Goal: Task Accomplishment & Management: Manage account settings

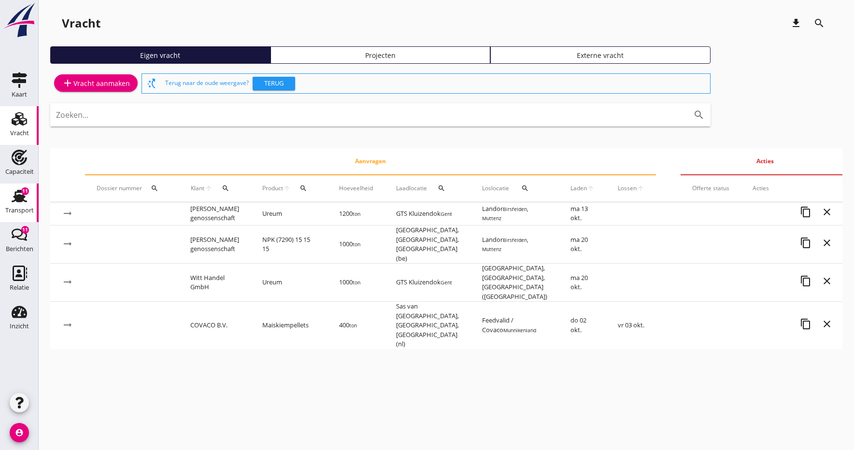
click at [13, 205] on div "Transport" at bounding box center [19, 211] width 28 height 14
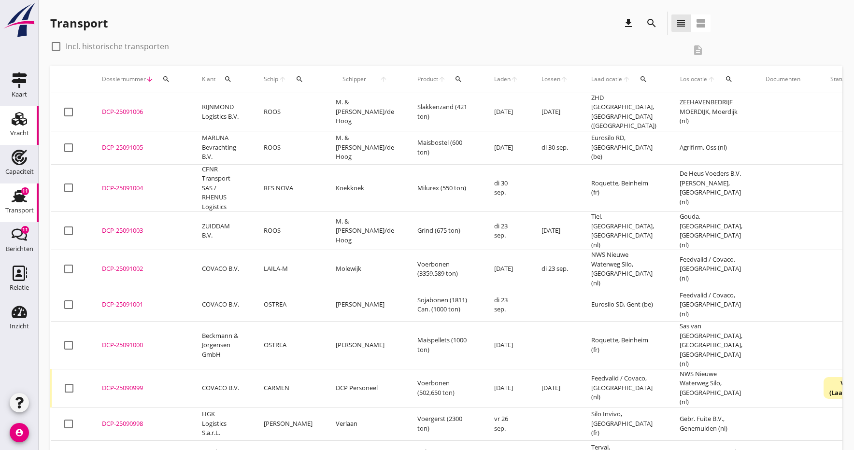
click at [15, 130] on div "Vracht" at bounding box center [19, 133] width 19 height 6
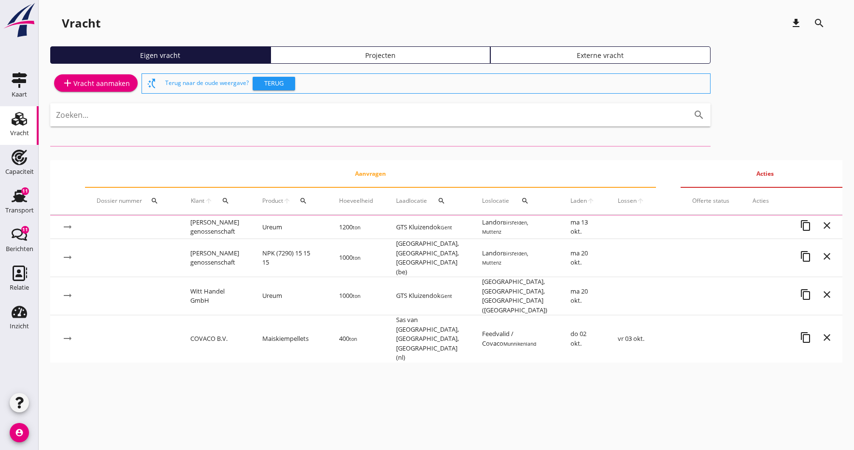
click at [80, 80] on div "add Vracht aanmaken" at bounding box center [96, 83] width 68 height 12
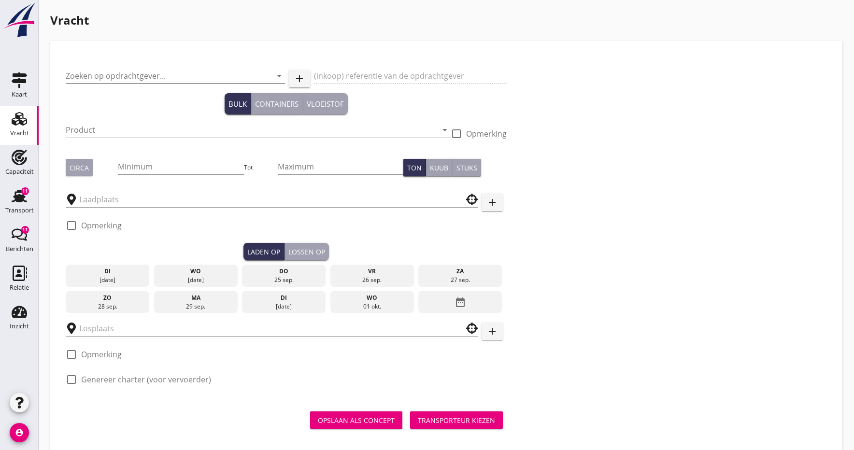
click at [130, 80] on input "Zoeken op opdrachtgever..." at bounding box center [162, 75] width 192 height 15
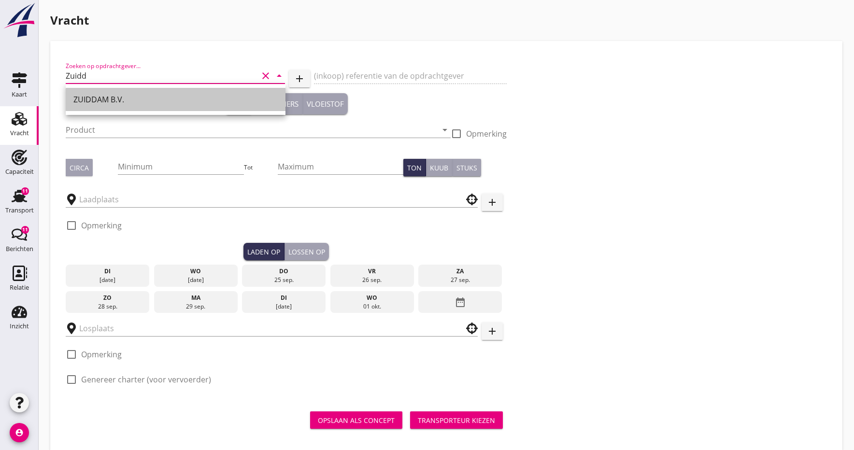
drag, startPoint x: 209, startPoint y: 102, endPoint x: 187, endPoint y: 107, distance: 22.4
click at [209, 102] on div "ZUIDDAM B.V." at bounding box center [175, 100] width 204 height 12
type input "ZUIDDAM B.V."
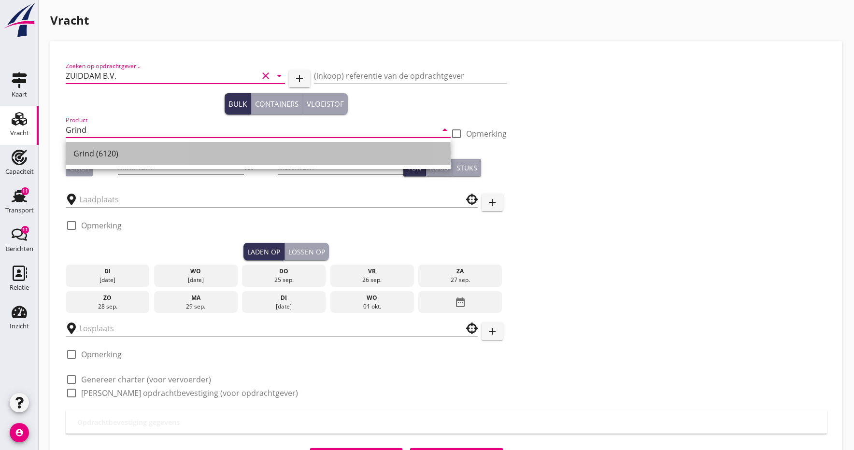
click at [100, 154] on div "Grind (6120)" at bounding box center [257, 154] width 369 height 12
type input "Grind (6120)"
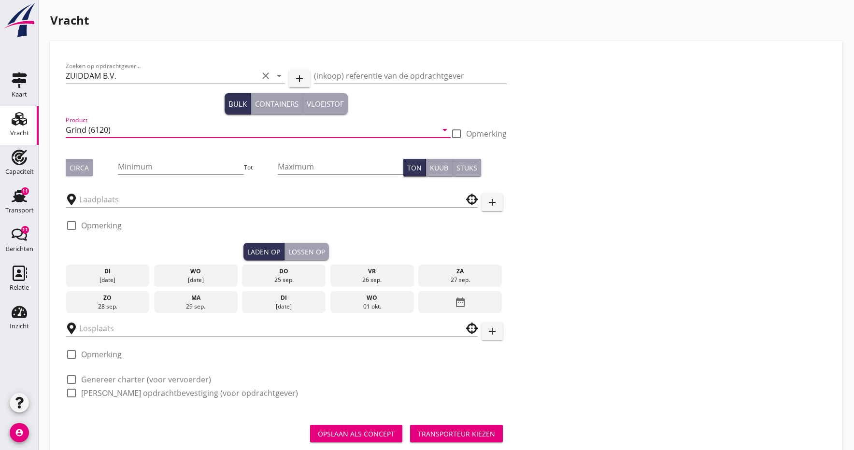
click at [461, 134] on div at bounding box center [456, 134] width 16 height 16
checkbox input "true"
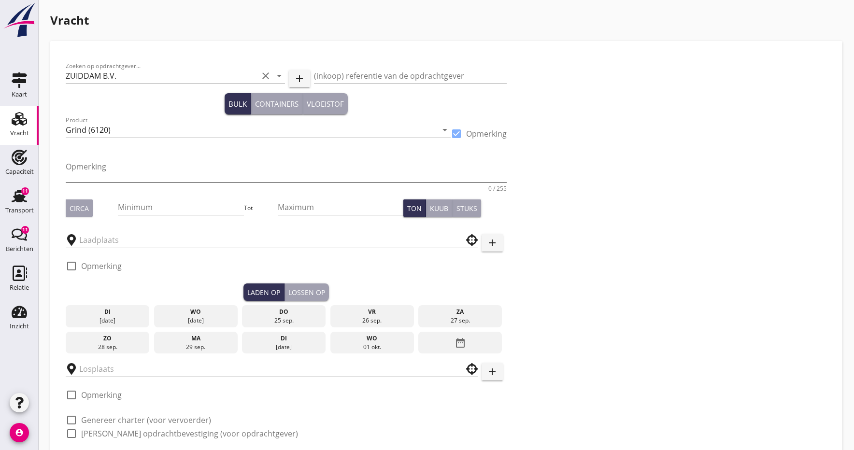
click at [125, 178] on textarea "Opmerking" at bounding box center [286, 170] width 441 height 23
type textarea "zand / grind 2 soorten"
click at [77, 209] on div "Circa" at bounding box center [79, 208] width 19 height 10
click at [168, 211] on input "Minimum" at bounding box center [181, 206] width 126 height 15
type input "5"
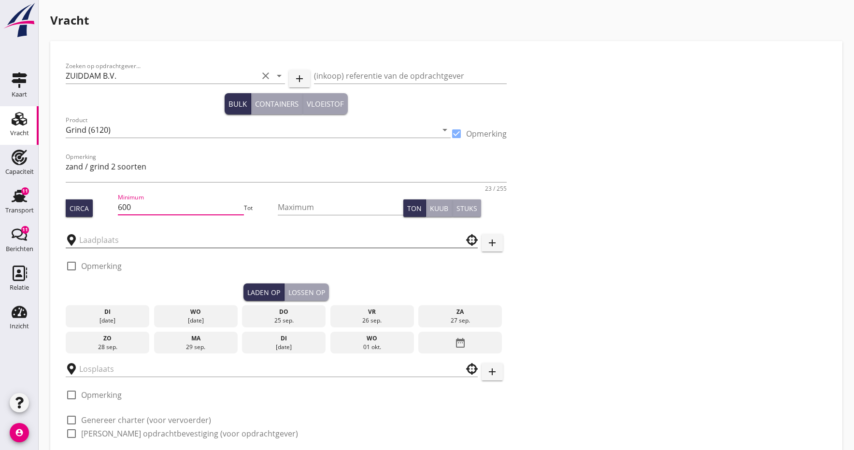
type input "600"
click at [137, 235] on input "text" at bounding box center [264, 239] width 371 height 15
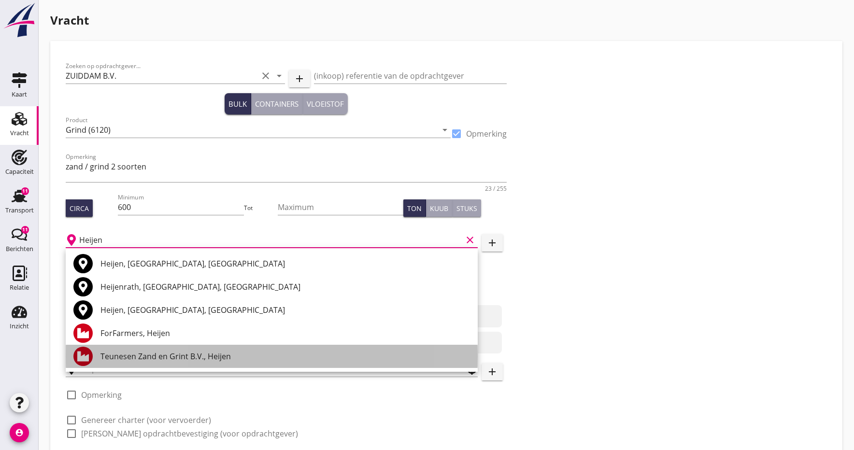
click at [142, 359] on div "Teunesen Zand en Grint B.V., Heijen" at bounding box center [284, 356] width 369 height 12
type input "Teunesen Zand en Grint B.V., Heijen"
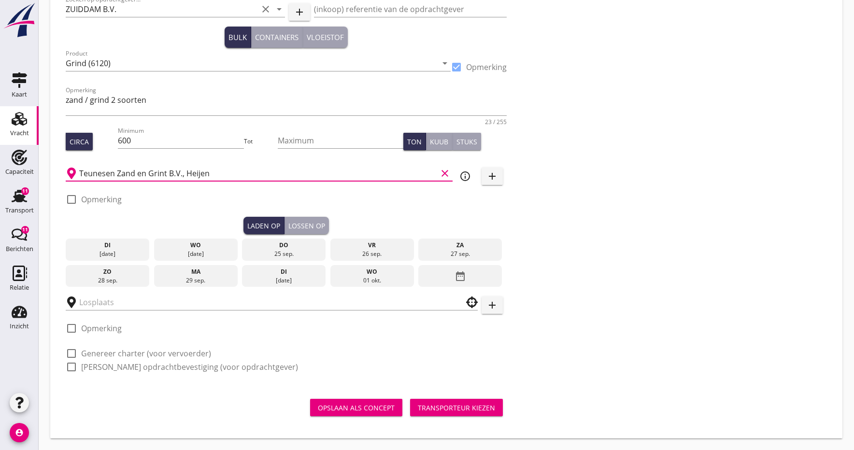
scroll to position [67, 0]
click at [284, 250] on div "25 sep." at bounding box center [283, 254] width 79 height 9
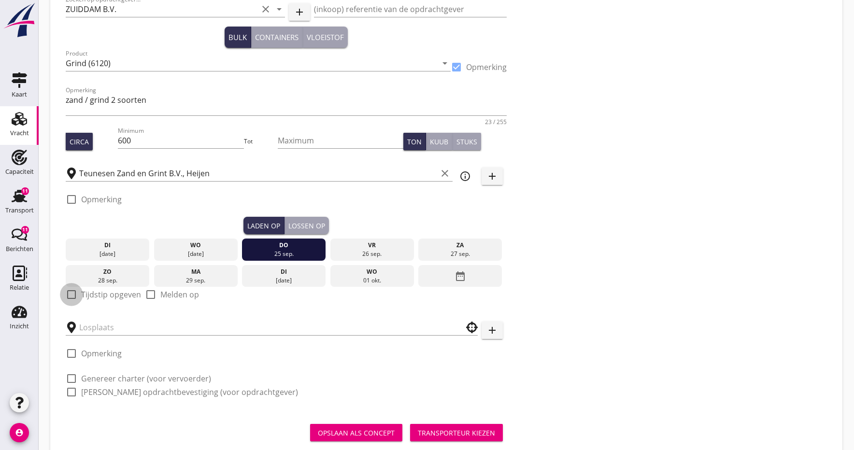
click at [70, 291] on div at bounding box center [71, 294] width 16 height 16
checkbox input "true"
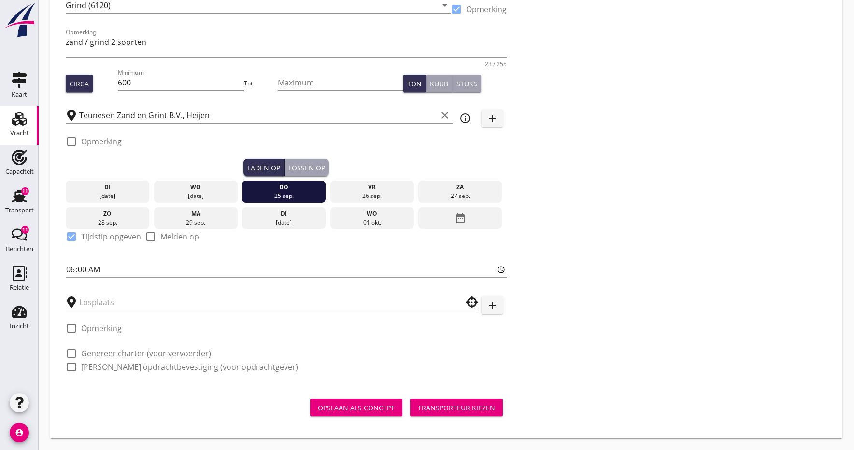
scroll to position [125, 0]
click at [116, 299] on input "text" at bounding box center [264, 301] width 371 height 15
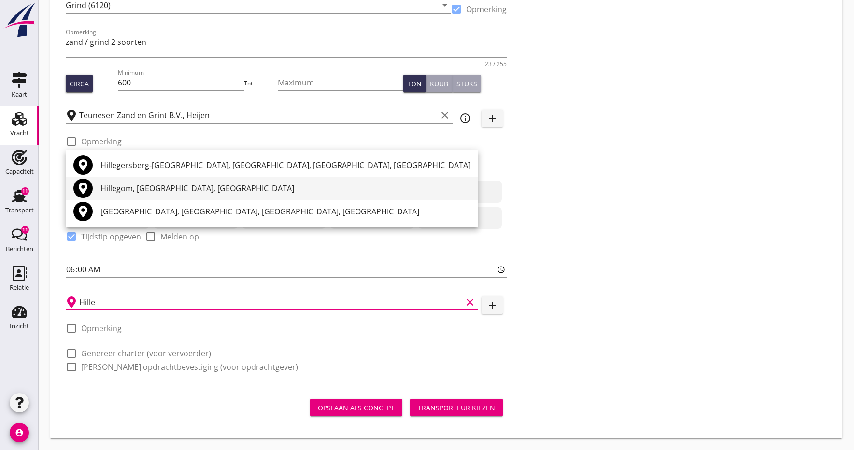
click at [156, 192] on div "Hillegom, [GEOGRAPHIC_DATA], [GEOGRAPHIC_DATA]" at bounding box center [285, 188] width 370 height 12
type input "Hillegom, [GEOGRAPHIC_DATA], [GEOGRAPHIC_DATA]"
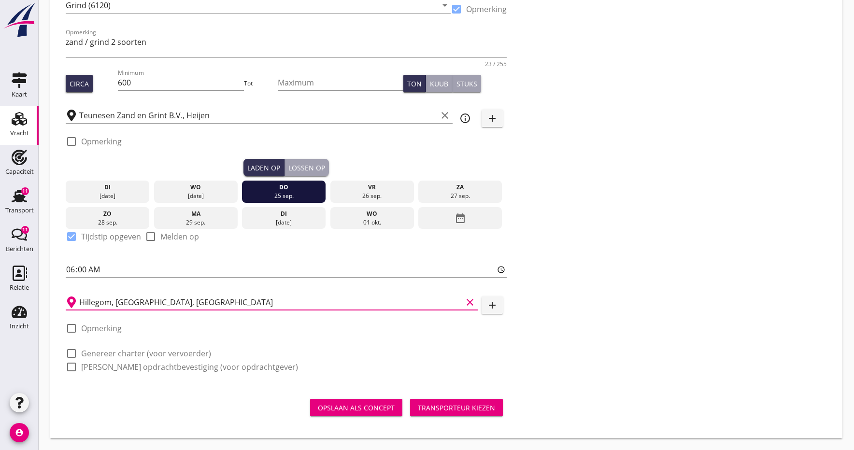
click at [430, 409] on div "Transporteur kiezen" at bounding box center [456, 408] width 77 height 10
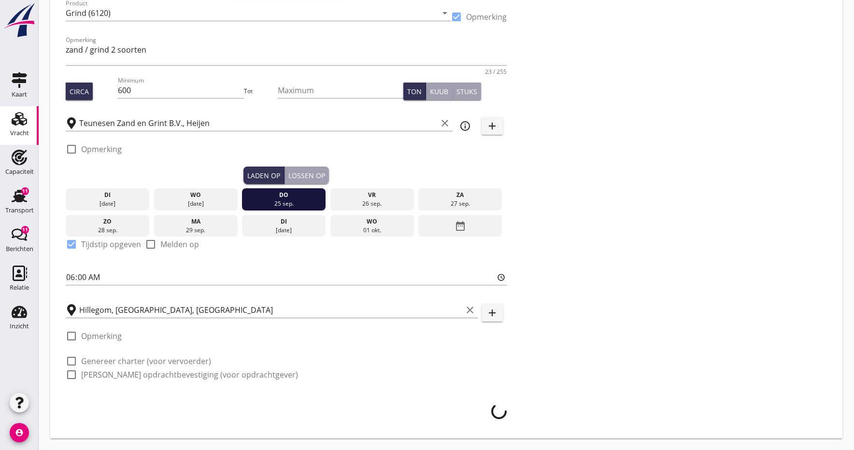
scroll to position [117, 0]
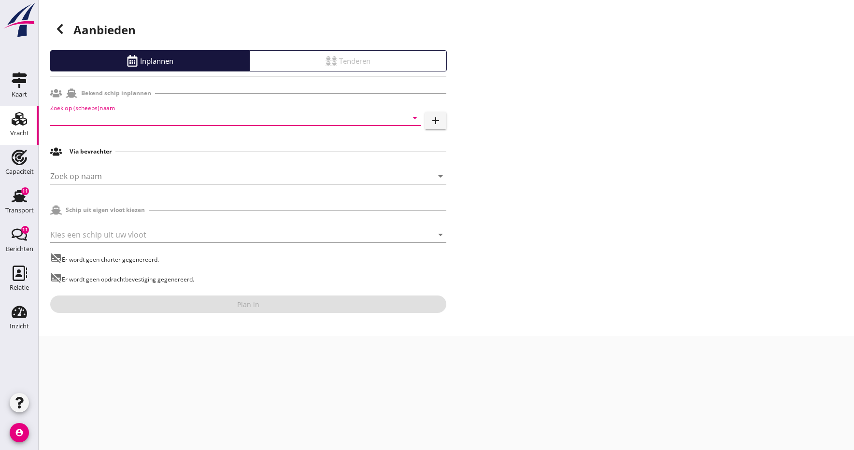
click at [145, 122] on input "Zoek op (scheeps)naam" at bounding box center [221, 117] width 343 height 15
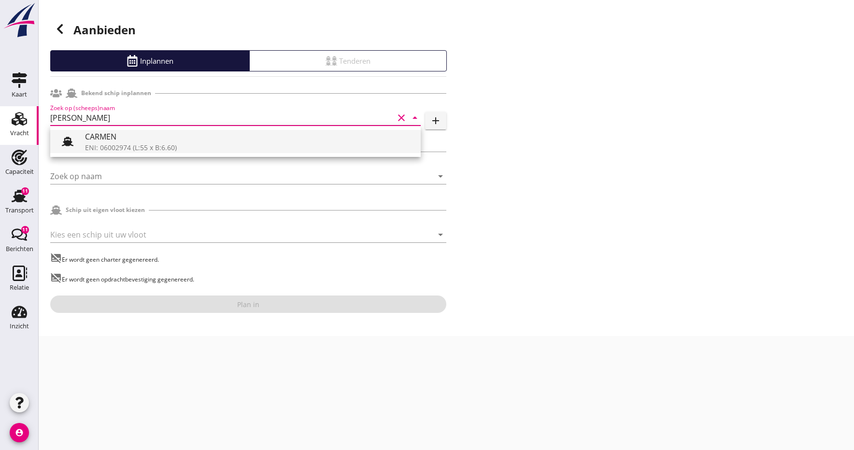
click at [133, 146] on div "ENI: 06002974 (L:55 x B:6.60)" at bounding box center [249, 147] width 328 height 10
type input "CARMEN"
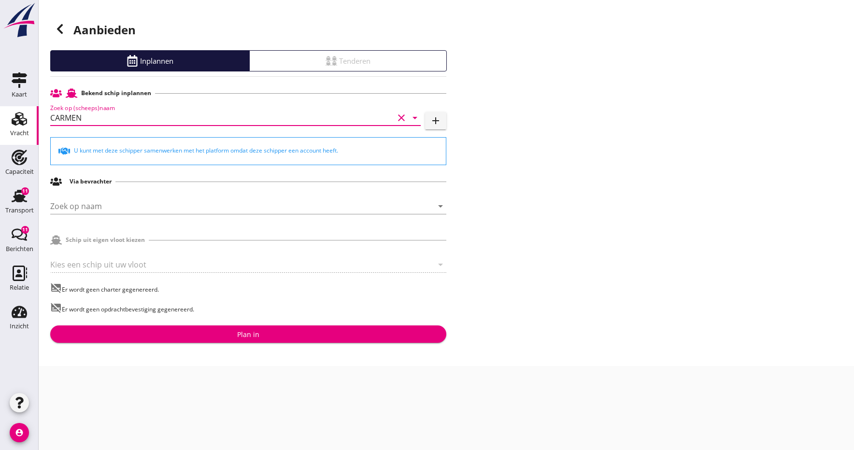
click at [605, 272] on div "Aanbieden Inplannen Tenderen Bekend schip inplannen Zoek op (scheeps)naam CARME…" at bounding box center [446, 183] width 815 height 366
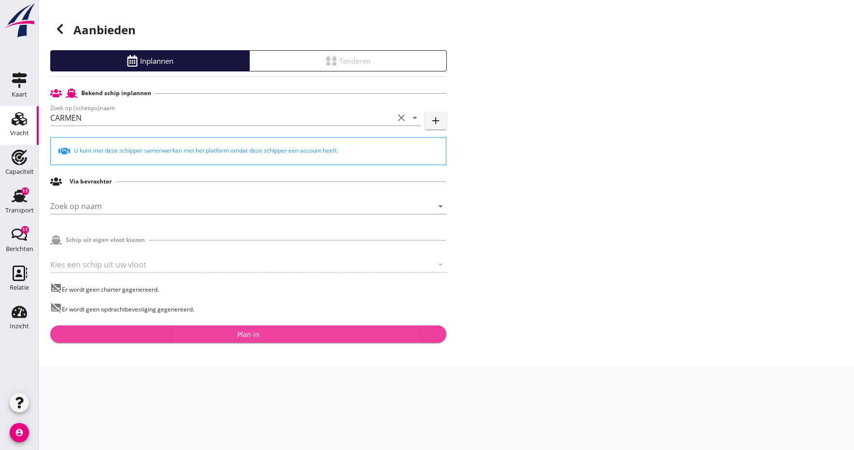
click at [238, 336] on div "Plan in" at bounding box center [248, 334] width 22 height 10
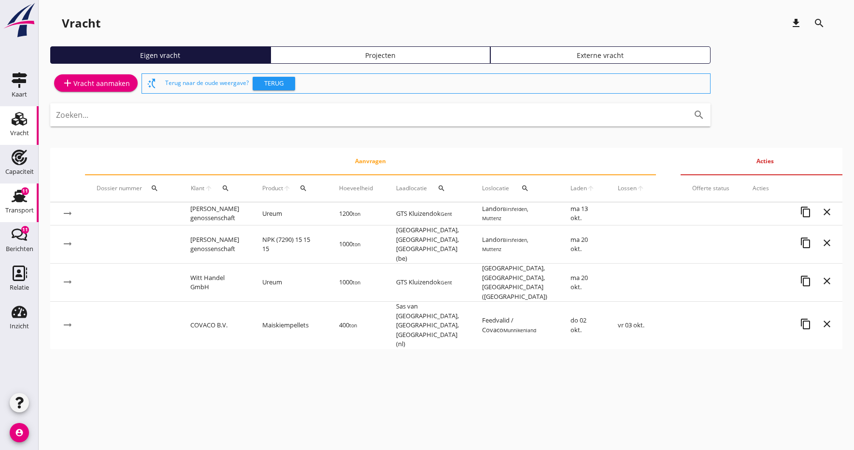
click at [20, 208] on div "Transport" at bounding box center [19, 210] width 28 height 6
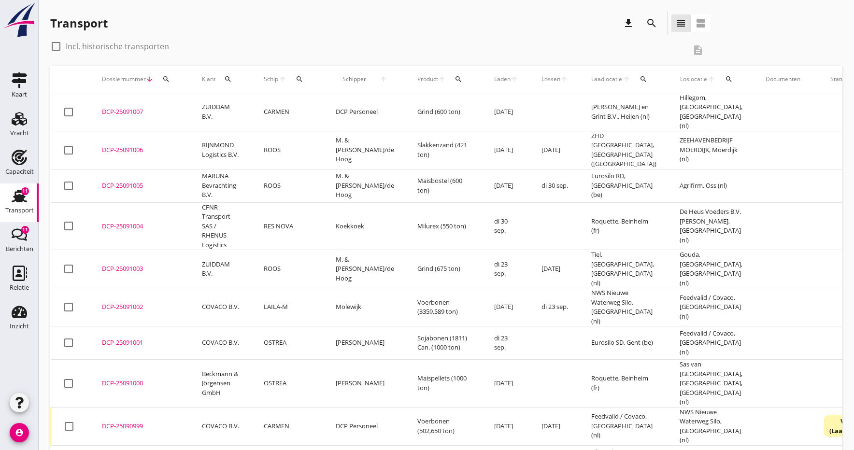
click at [121, 110] on div "DCP-25091007" at bounding box center [140, 112] width 77 height 10
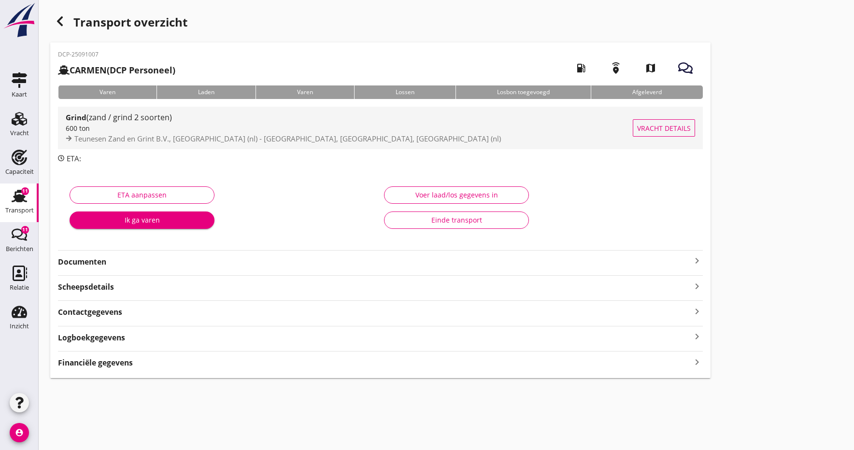
click at [111, 120] on span "(zand / grind 2 soorten)" at bounding box center [128, 117] width 85 height 11
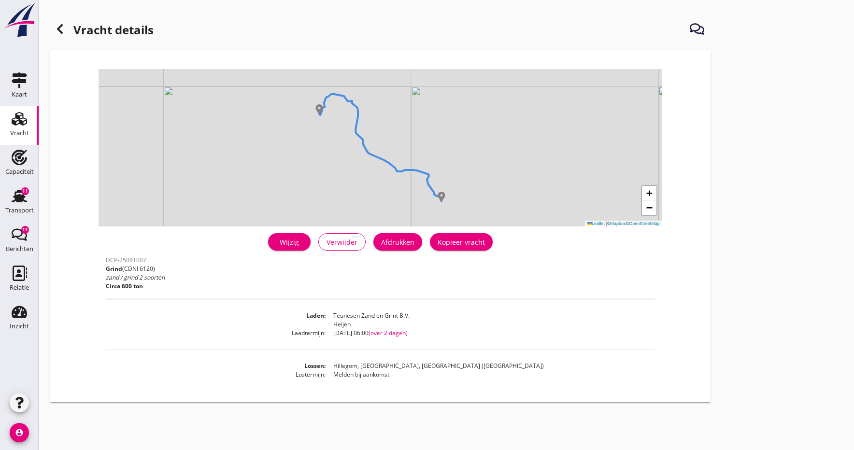
click at [280, 243] on div "Wijzig" at bounding box center [289, 242] width 27 height 10
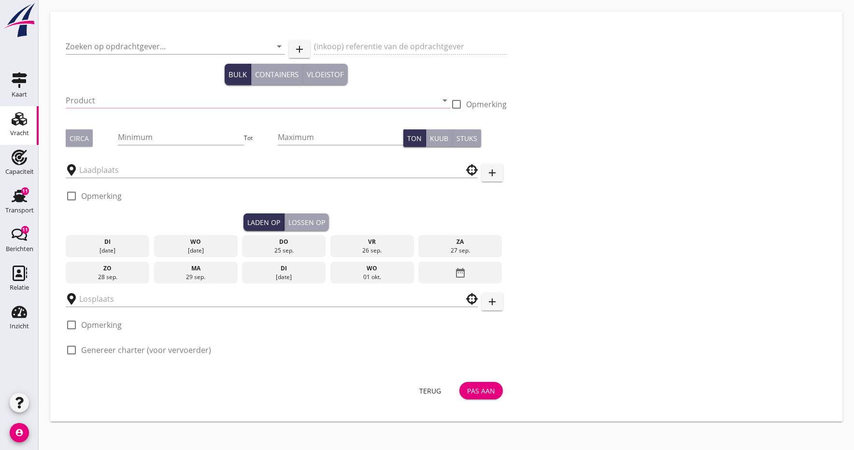
type input "ZUIDDAM B.V."
type input "Grind (6120)"
checkbox input "true"
type input "600"
type input "Hillegom, [GEOGRAPHIC_DATA], [GEOGRAPHIC_DATA]"
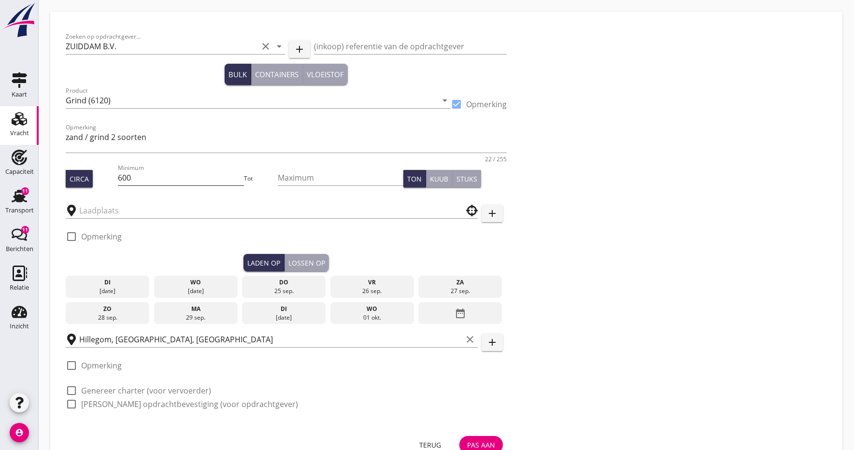
type input "Teunesen Zand en Grint B.V."
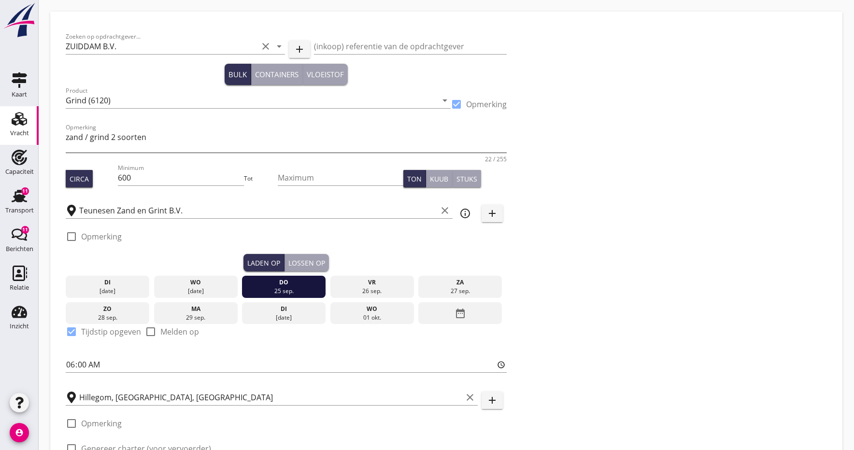
click at [163, 135] on textarea "zand / grind 2 soorten" at bounding box center [286, 140] width 441 height 23
type textarea "z"
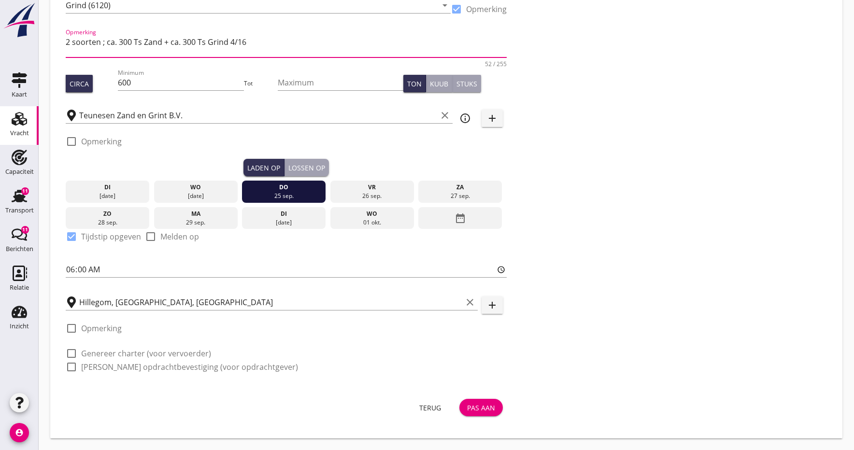
scroll to position [95, 0]
type textarea "2 soorten ; ca. 300 Ts Zand + ca. 300 Ts Grind 4/16"
click at [475, 409] on div "Pas aan" at bounding box center [481, 408] width 28 height 10
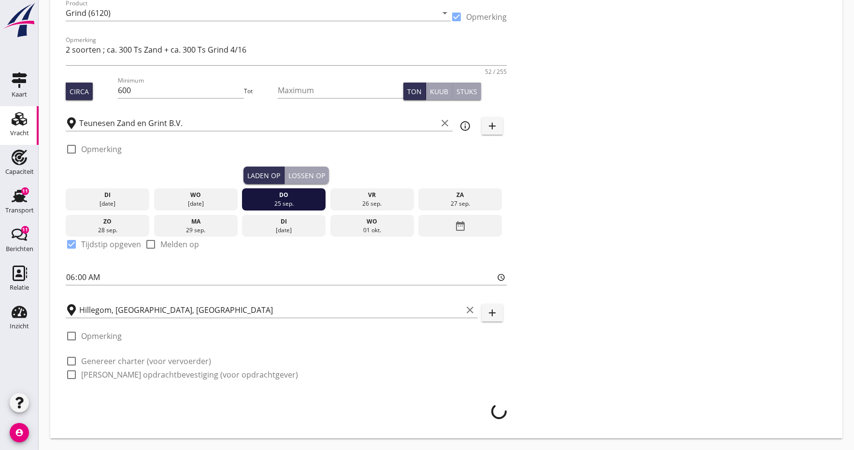
scroll to position [87, 0]
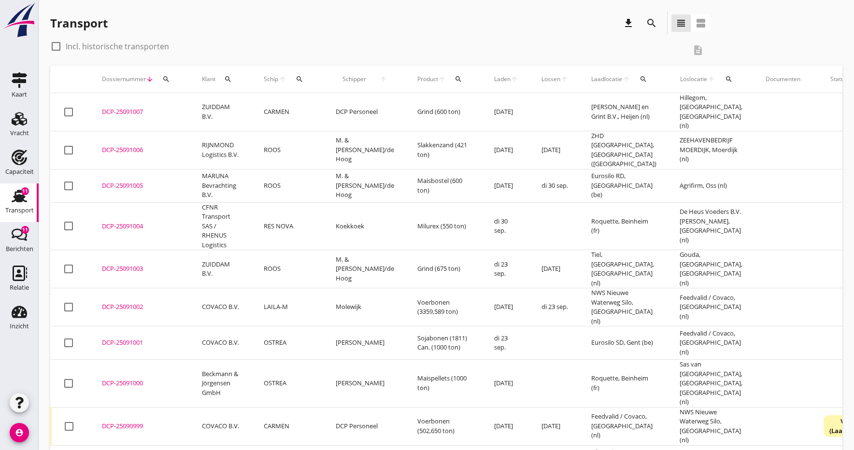
click at [119, 109] on div "DCP-25091007" at bounding box center [140, 112] width 77 height 10
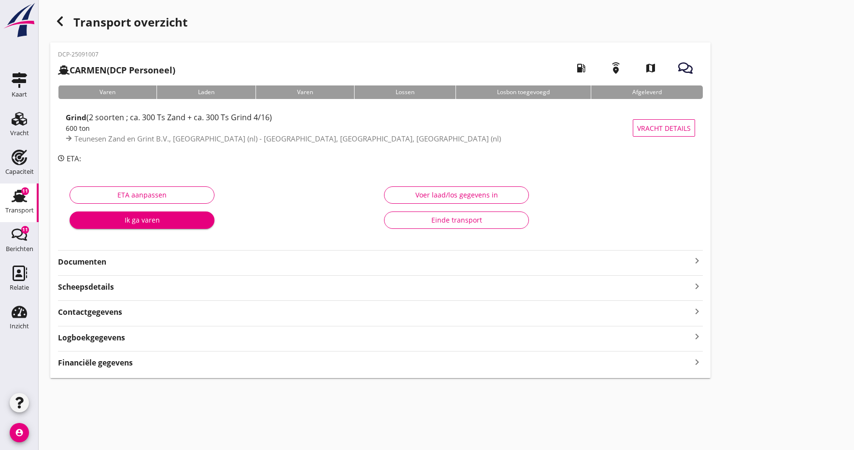
click at [91, 260] on strong "Documenten" at bounding box center [374, 261] width 633 height 11
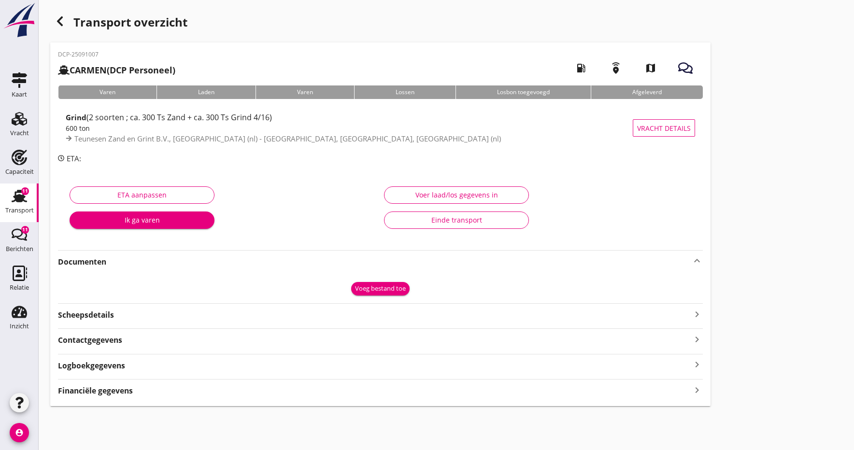
click at [368, 293] on div "Voeg bestand toe" at bounding box center [380, 289] width 51 height 10
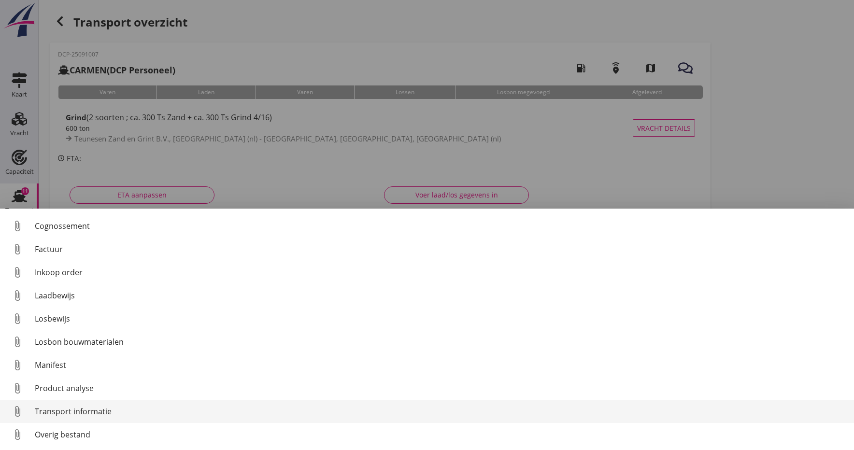
scroll to position [44, 0]
click at [48, 411] on div "Transport informatie" at bounding box center [440, 412] width 811 height 12
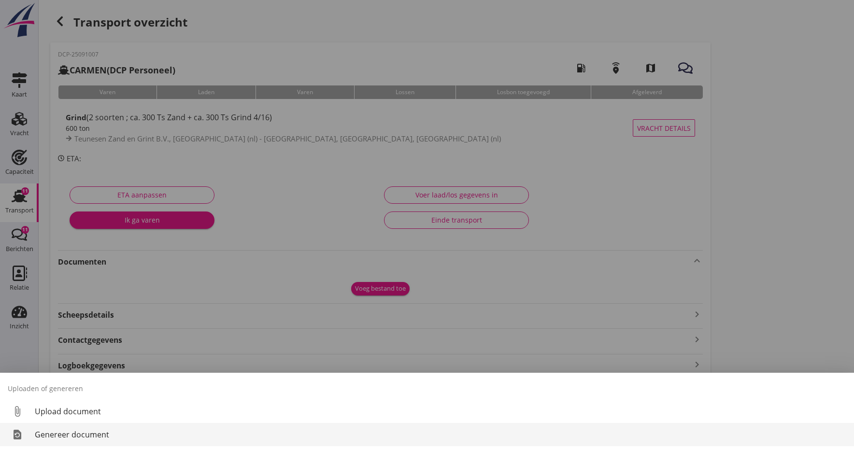
click at [54, 435] on div "Genereer document" at bounding box center [440, 435] width 811 height 12
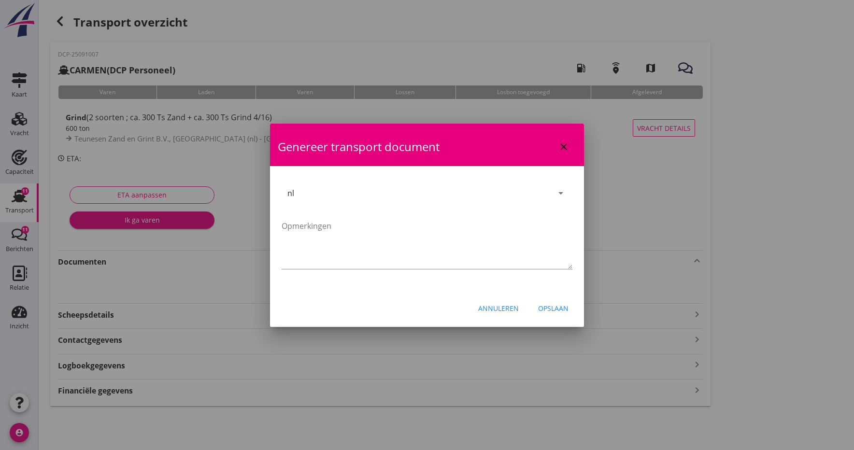
click at [558, 312] on div "Opslaan" at bounding box center [553, 308] width 30 height 10
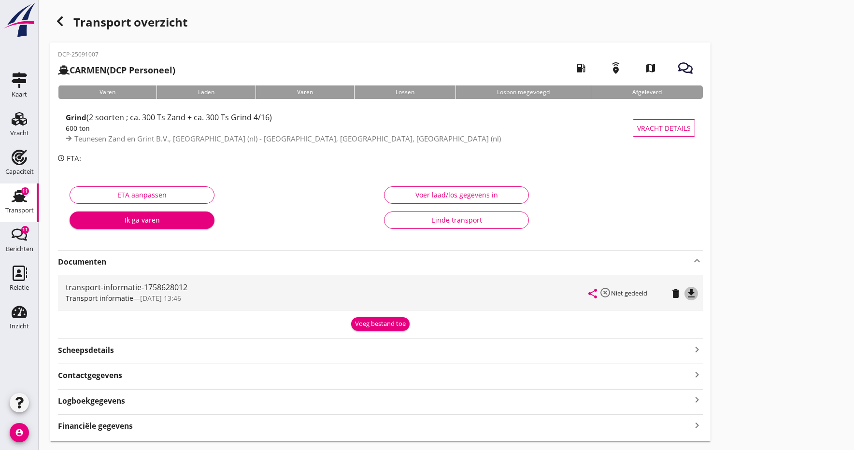
click at [691, 290] on icon "file_download" at bounding box center [691, 294] width 12 height 12
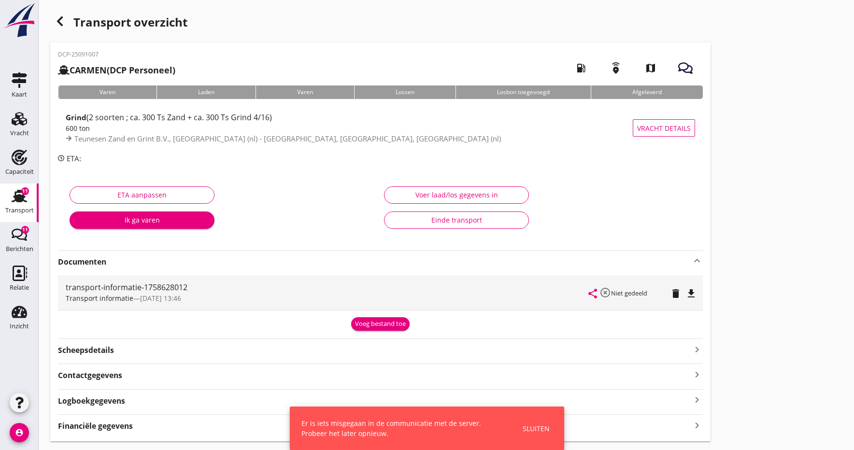
click at [691, 290] on icon "file_download" at bounding box center [691, 294] width 12 height 12
click at [690, 294] on icon "open_in_browser" at bounding box center [691, 294] width 12 height 12
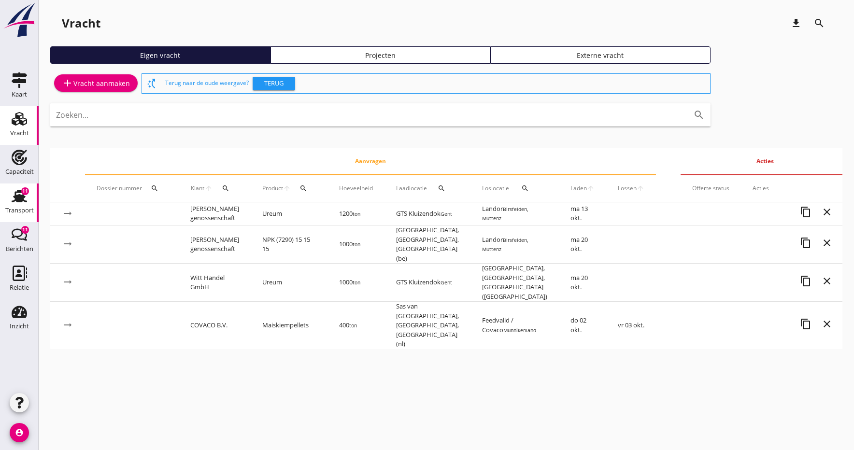
click at [19, 197] on use at bounding box center [19, 196] width 15 height 13
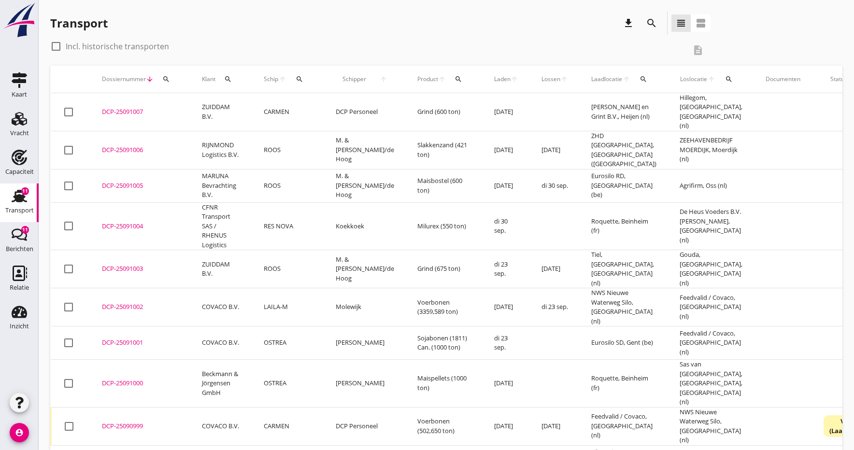
click at [127, 108] on div "DCP-25091007" at bounding box center [140, 112] width 77 height 10
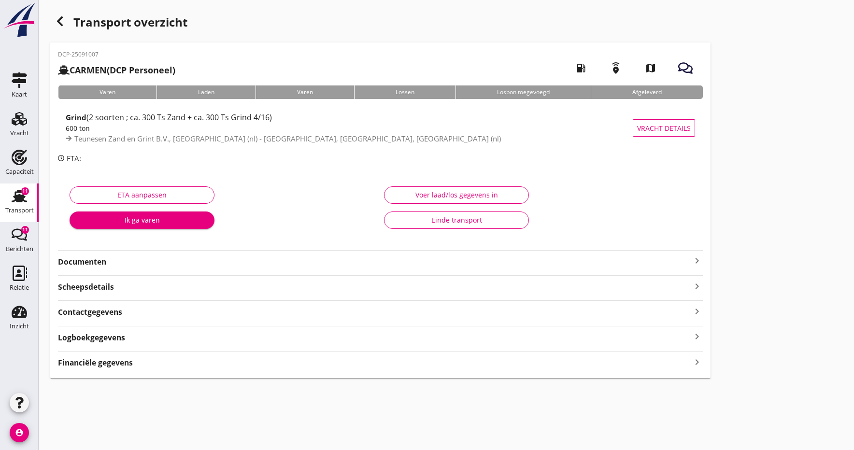
click at [75, 264] on strong "Documenten" at bounding box center [374, 261] width 633 height 11
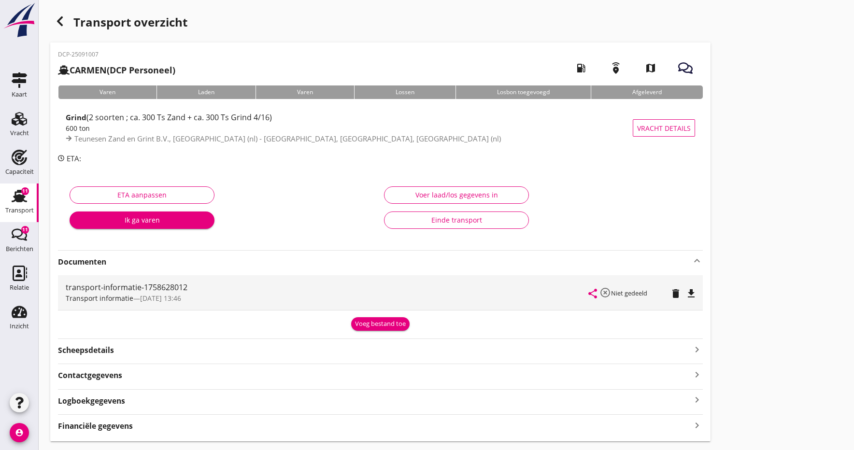
click at [588, 294] on icon "share" at bounding box center [593, 294] width 12 height 12
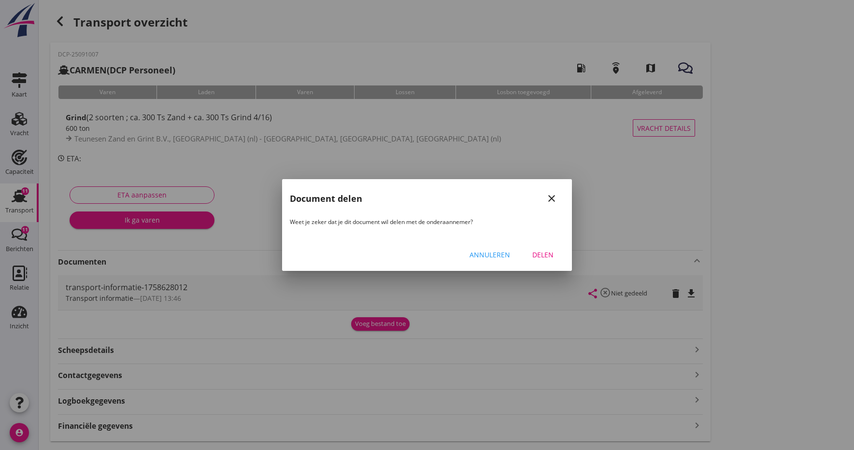
click at [545, 255] on div "Delen" at bounding box center [542, 255] width 27 height 10
